Goal: Find specific page/section: Find specific page/section

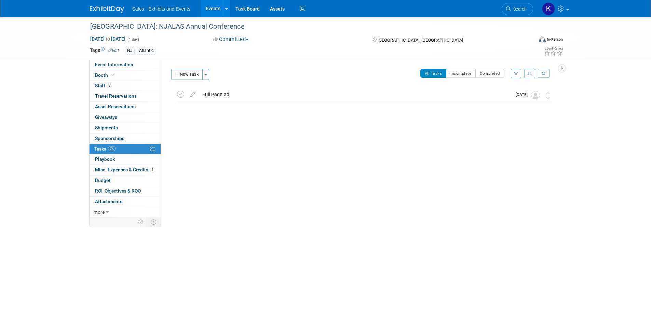
drag, startPoint x: 104, startPoint y: 8, endPoint x: 109, endPoint y: 11, distance: 6.2
click at [104, 9] on img at bounding box center [107, 9] width 34 height 7
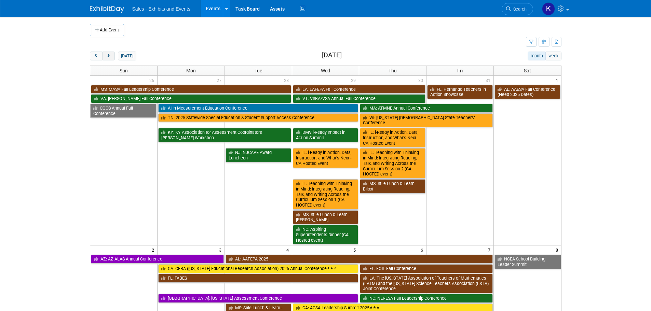
click at [110, 55] on span "next" at bounding box center [108, 56] width 5 height 4
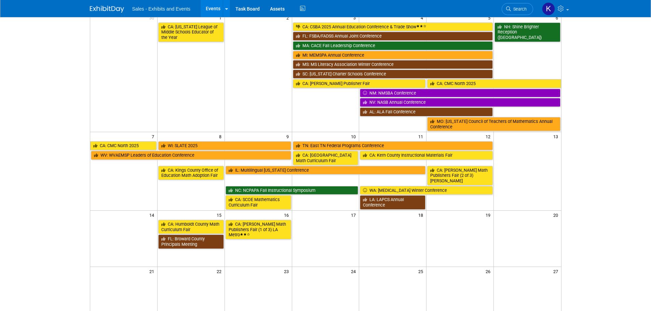
scroll to position [68, 0]
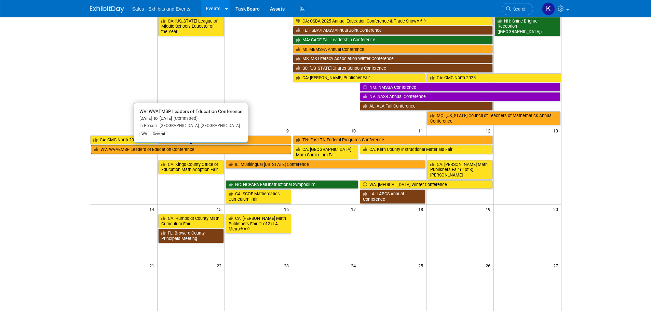
click at [199, 151] on link "WV: WVAEMSP Leaders of Education Conference" at bounding box center [191, 149] width 200 height 9
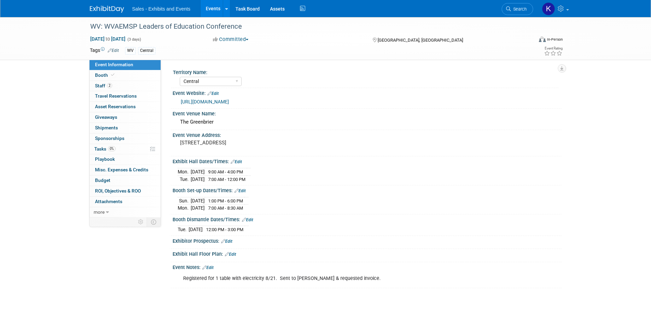
select select "Central"
click at [102, 150] on span "Tasks 0%" at bounding box center [104, 148] width 21 height 5
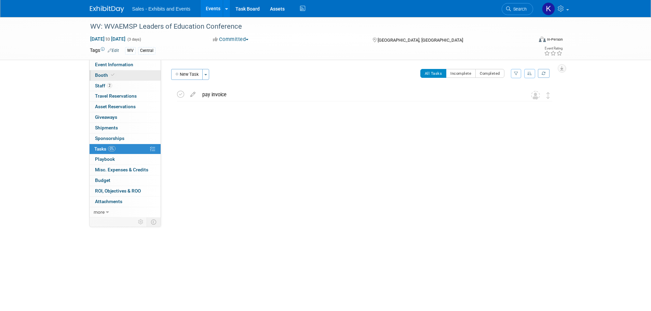
click at [100, 77] on span "Booth" at bounding box center [105, 74] width 21 height 5
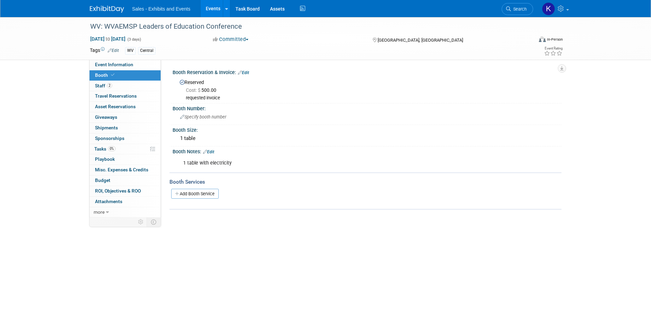
click at [108, 4] on link at bounding box center [111, 5] width 42 height 5
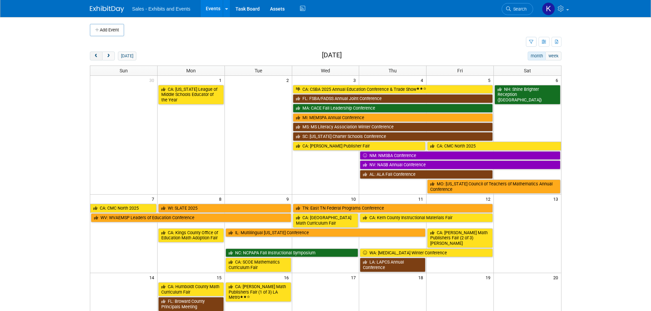
click at [97, 58] on button "prev" at bounding box center [96, 56] width 13 height 9
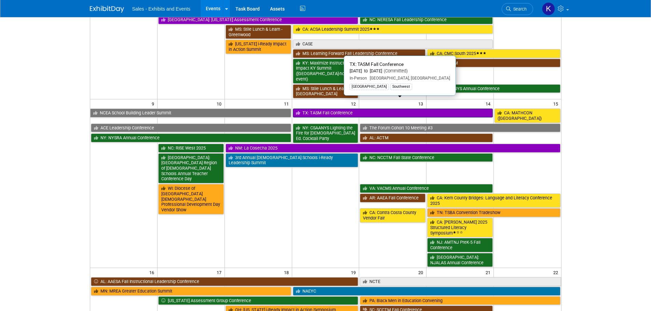
scroll to position [410, 0]
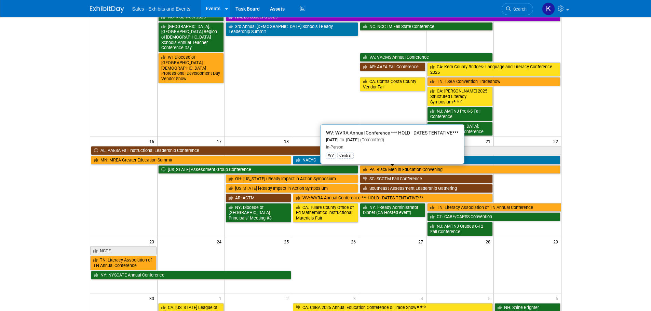
click at [377, 194] on link "WV: WVRA Annual Conference *** HOLD - DATES TENTATIVE***" at bounding box center [393, 198] width 200 height 9
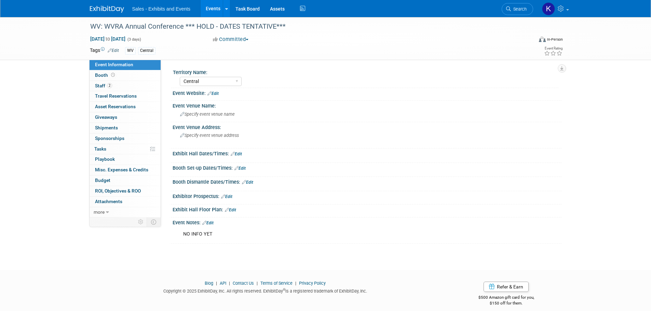
select select "Central"
